Goal: Task Accomplishment & Management: Manage account settings

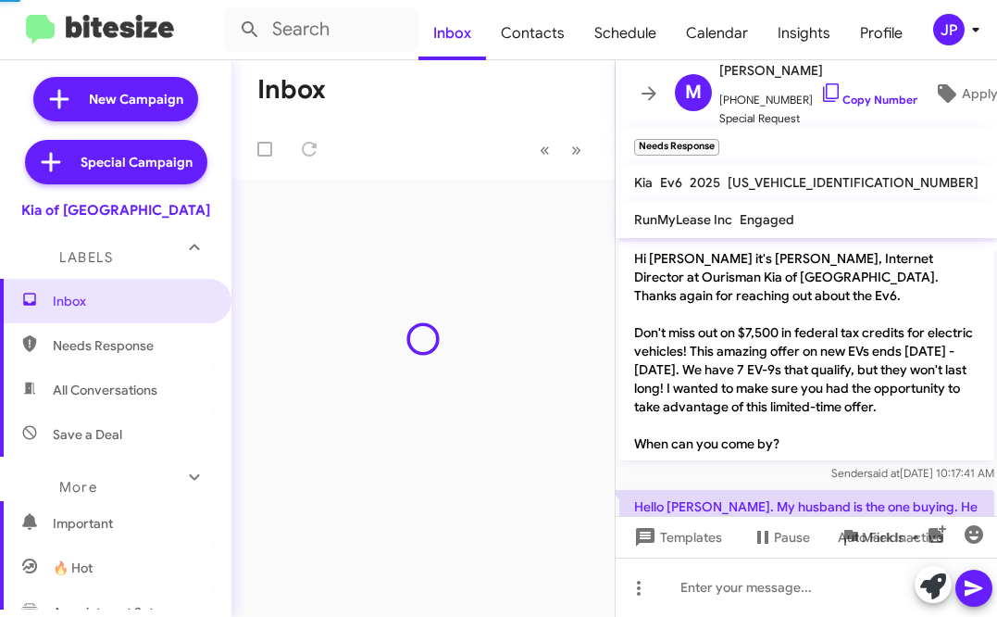
scroll to position [117, 0]
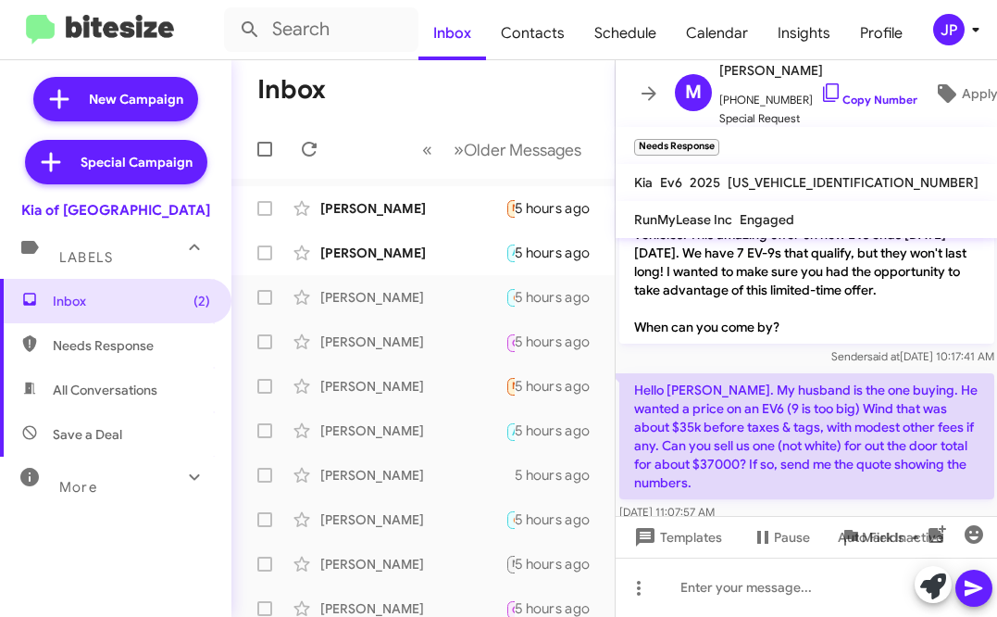
click at [963, 28] on div "JP" at bounding box center [948, 29] width 31 height 31
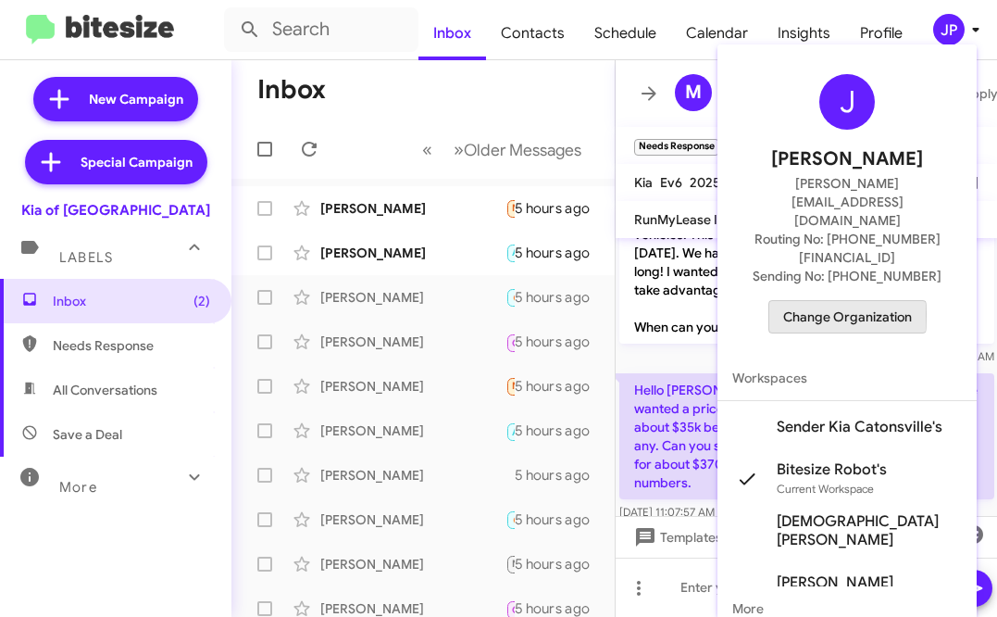
click at [803, 301] on span "Change Organization" at bounding box center [847, 316] width 129 height 31
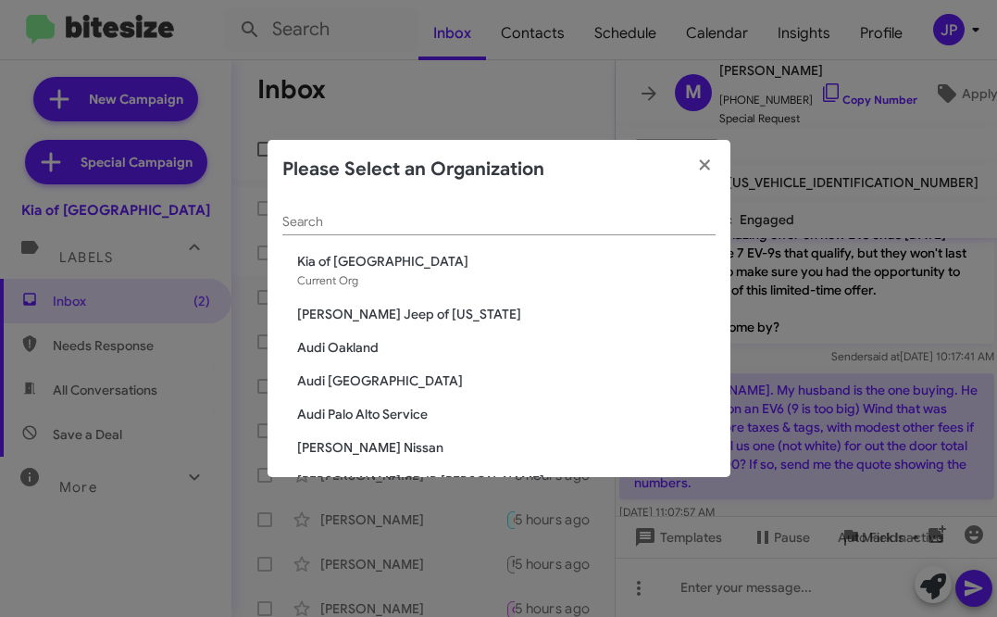
click at [509, 228] on input "Search" at bounding box center [498, 222] width 433 height 15
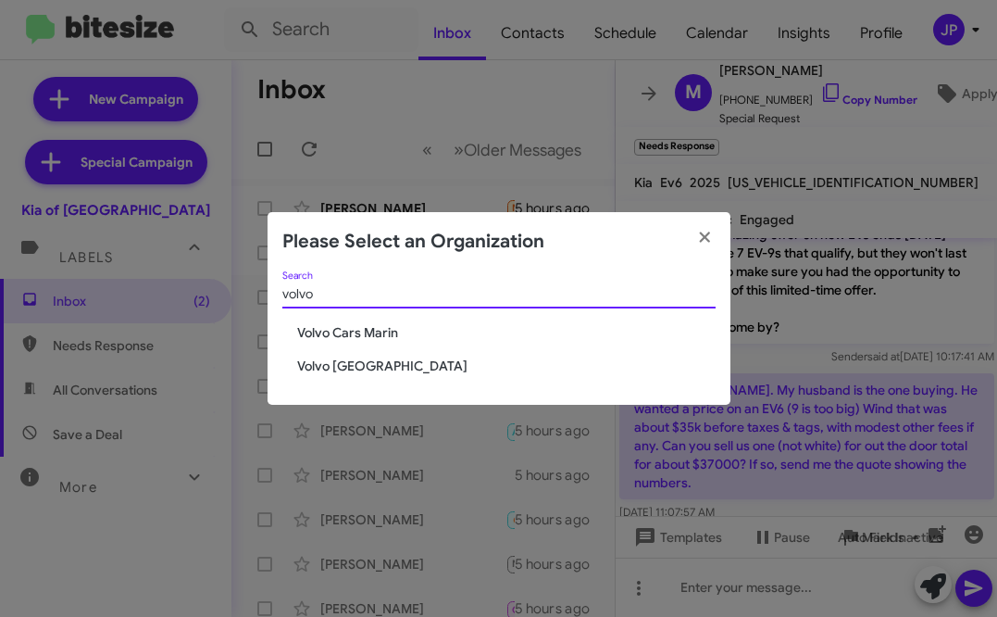
type input "volvo"
click at [289, 365] on span "Volvo [GEOGRAPHIC_DATA]" at bounding box center [498, 365] width 433 height 19
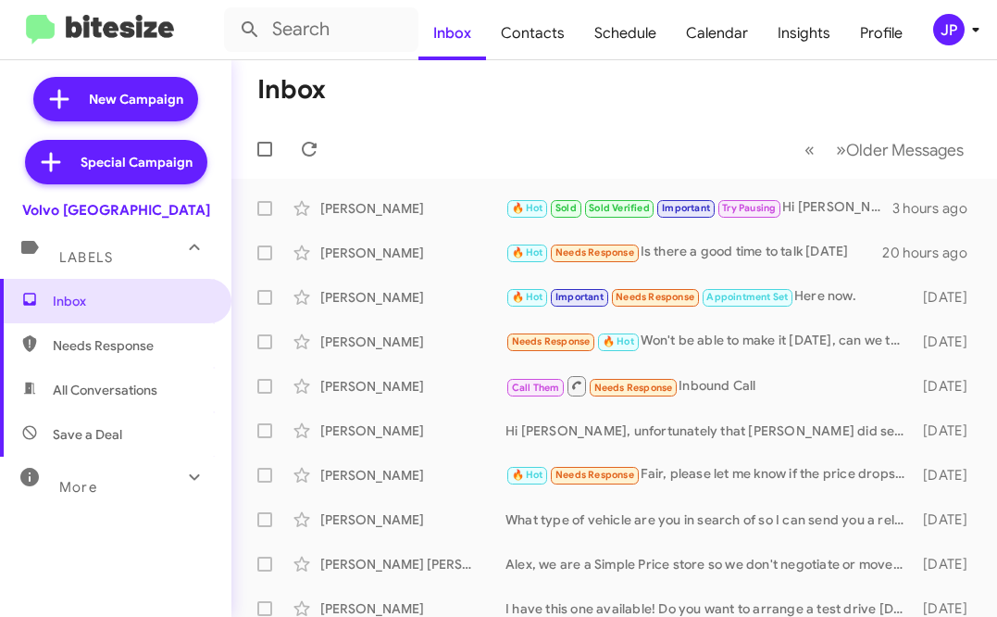
click at [955, 38] on div "JP" at bounding box center [948, 29] width 31 height 31
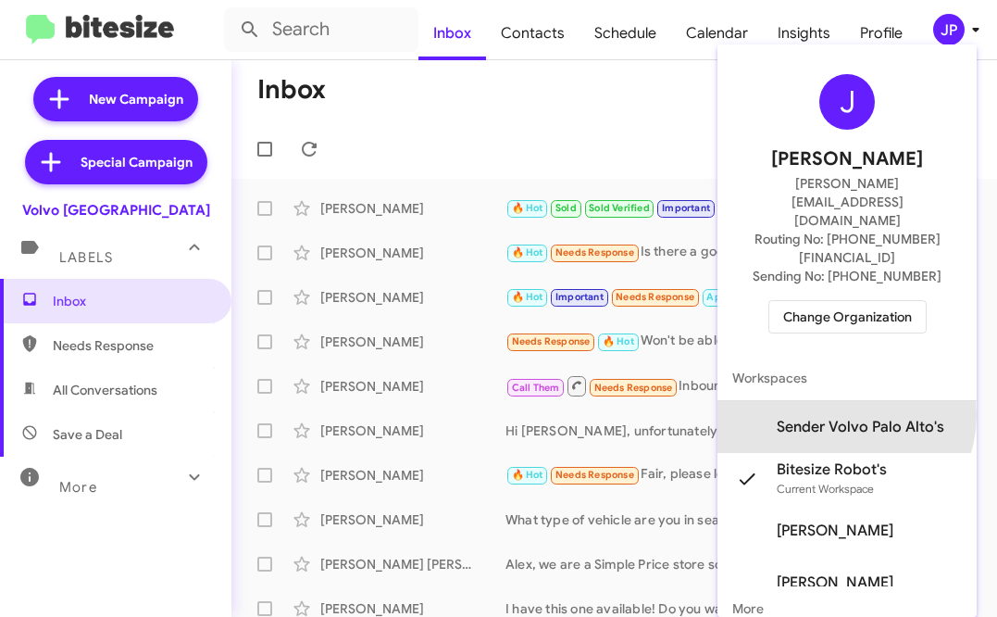
click at [866, 401] on span "Sender Volvo Palo Alto's" at bounding box center [846, 427] width 259 height 52
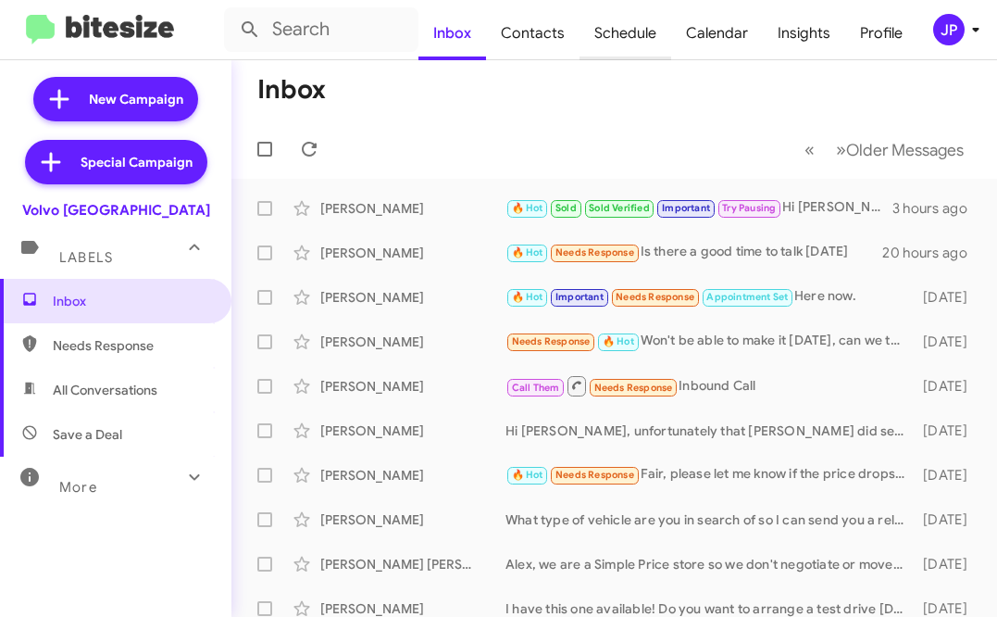
click at [629, 38] on span "Schedule" at bounding box center [626, 33] width 92 height 54
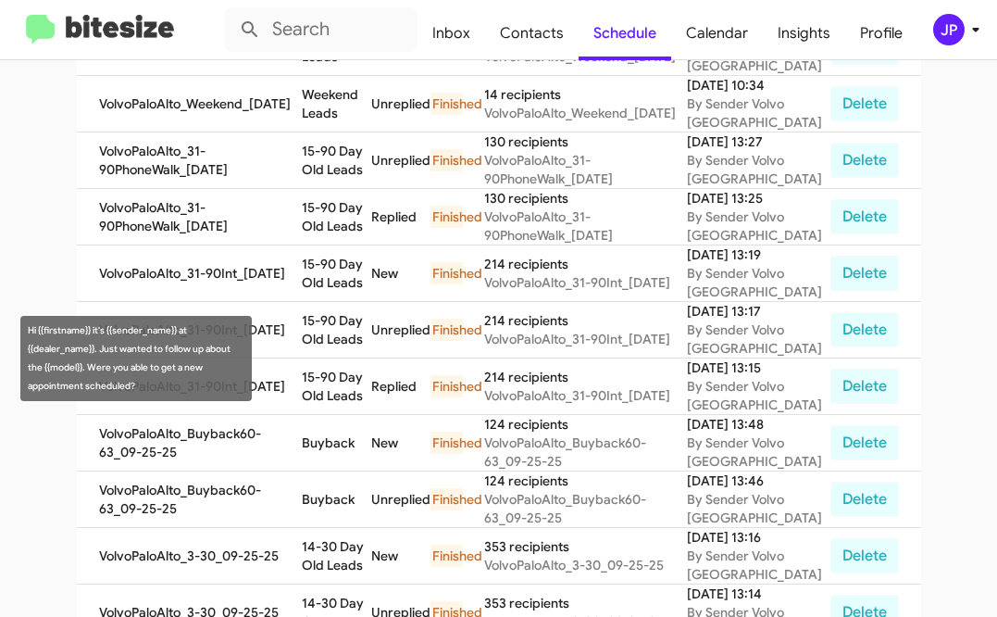
scroll to position [434, 0]
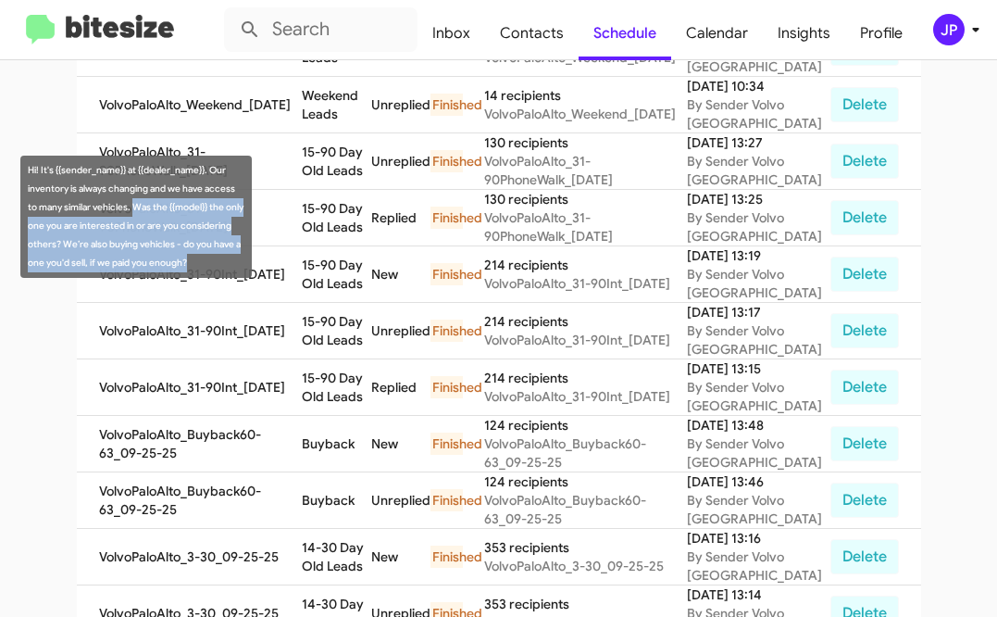
drag, startPoint x: 118, startPoint y: 281, endPoint x: 134, endPoint y: 207, distance: 74.8
click at [134, 207] on div "Hi! It's {{sender_name}} at {{dealer_name}}. Our inventory is always changing a…" at bounding box center [135, 217] width 231 height 122
copy div "Was the {{model}} the only one you are interested in or are you considering oth…"
